Goal: Task Accomplishment & Management: Complete application form

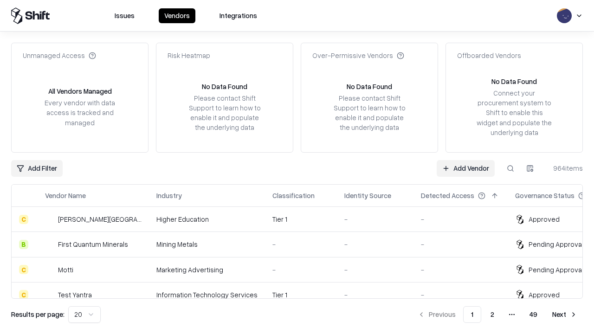
click at [466, 168] on link "Add Vendor" at bounding box center [466, 168] width 58 height 17
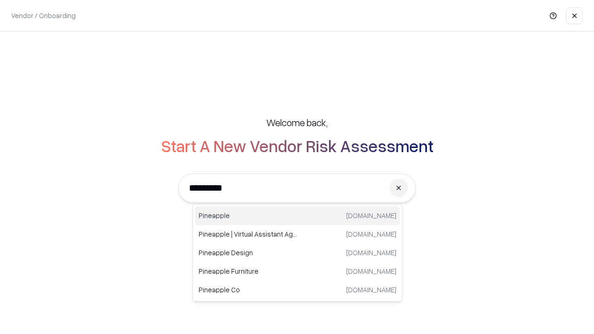
click at [298, 216] on div "Pineapple [DOMAIN_NAME]" at bounding box center [297, 216] width 205 height 19
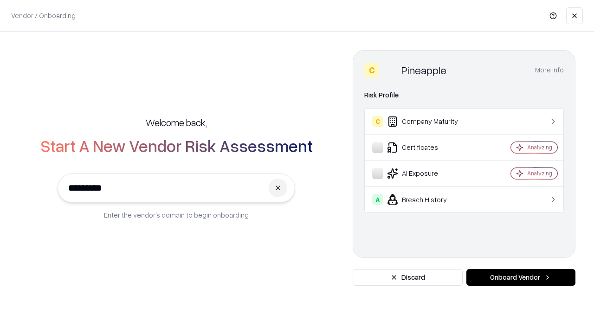
type input "*********"
click at [521, 278] on button "Onboard Vendor" at bounding box center [521, 277] width 109 height 17
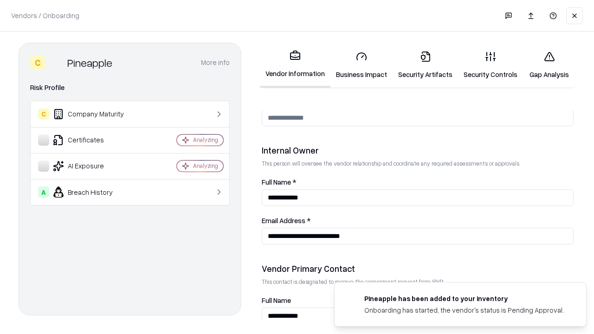
scroll to position [481, 0]
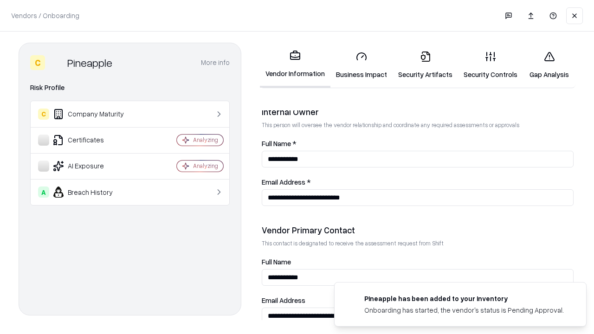
click at [362, 65] on link "Business Impact" at bounding box center [362, 65] width 62 height 43
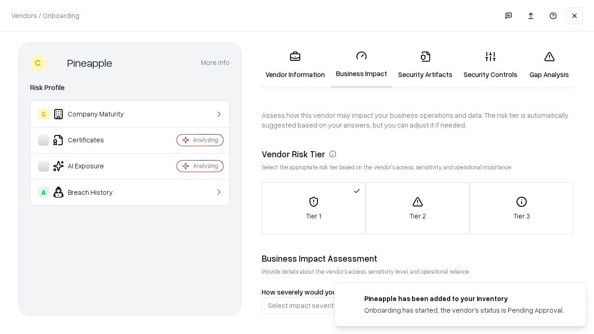
click at [425, 65] on link "Security Artifacts" at bounding box center [425, 65] width 65 height 43
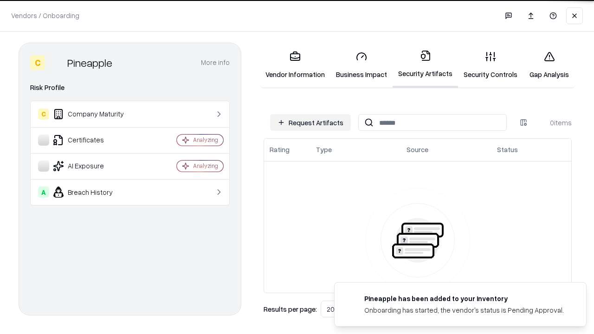
click at [311, 123] on button "Request Artifacts" at bounding box center [310, 122] width 81 height 17
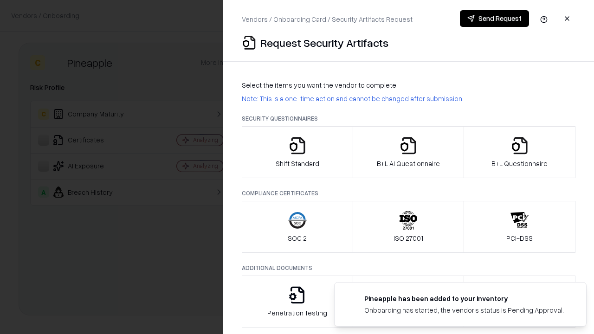
click at [297, 152] on icon "button" at bounding box center [297, 146] width 19 height 19
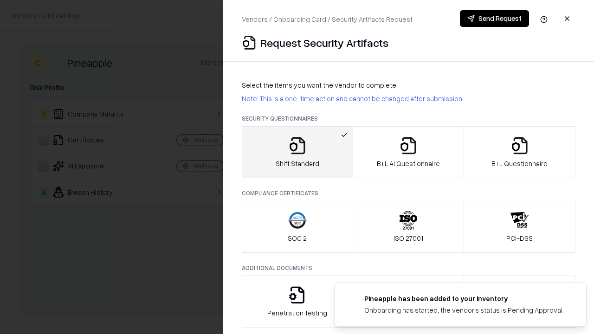
click at [495, 19] on button "Send Request" at bounding box center [494, 18] width 69 height 17
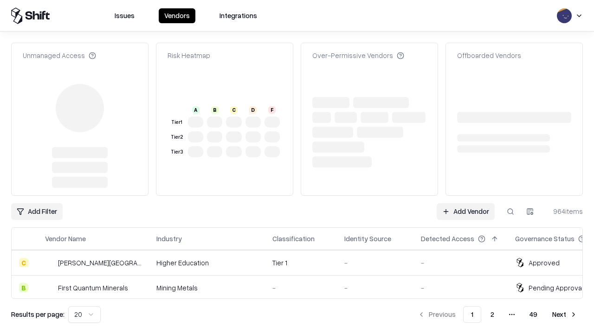
click at [466, 203] on link "Add Vendor" at bounding box center [466, 211] width 58 height 17
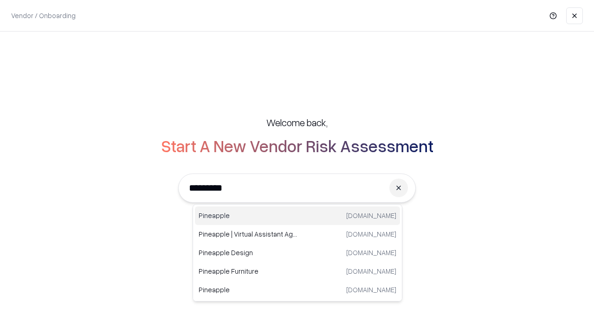
click at [298, 216] on div "Pineapple [DOMAIN_NAME]" at bounding box center [297, 216] width 205 height 19
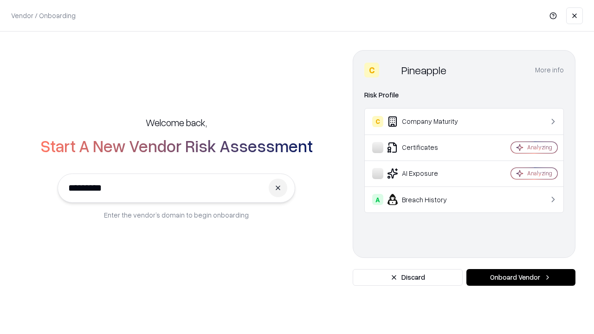
type input "*********"
click at [521, 278] on button "Onboard Vendor" at bounding box center [521, 277] width 109 height 17
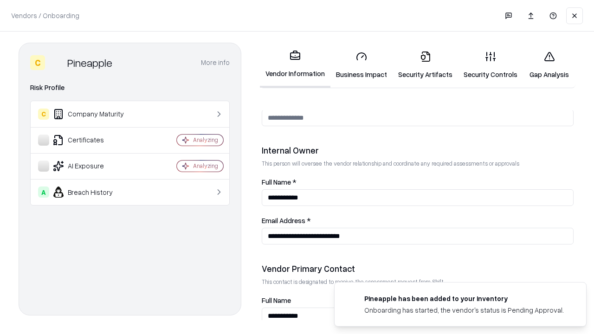
scroll to position [481, 0]
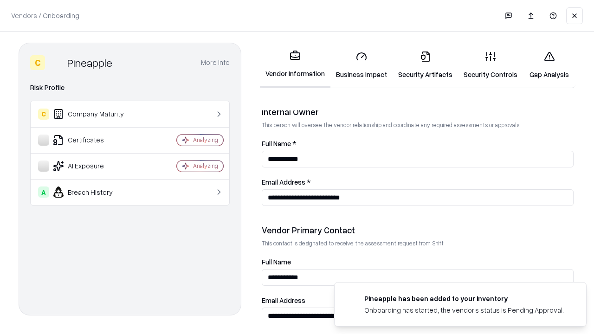
click at [549, 65] on link "Gap Analysis" at bounding box center [549, 65] width 52 height 43
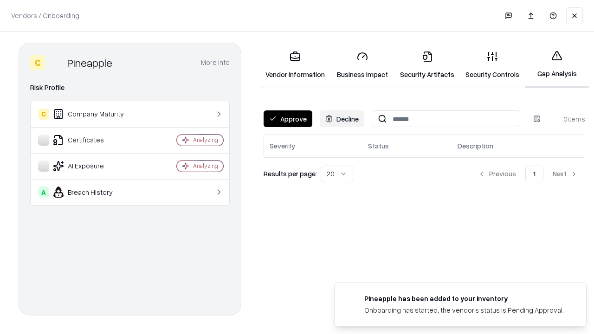
click at [288, 119] on button "Approve" at bounding box center [288, 119] width 49 height 17
